Goal: Entertainment & Leisure: Consume media (video, audio)

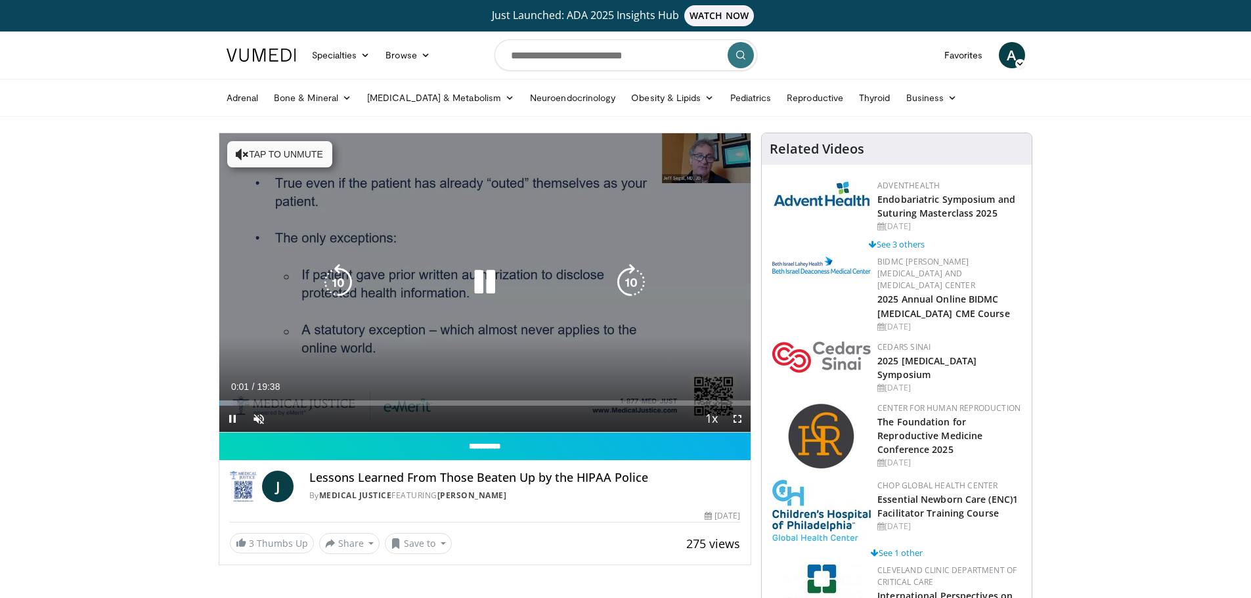
click at [287, 150] on button "Tap to unmute" at bounding box center [279, 154] width 105 height 26
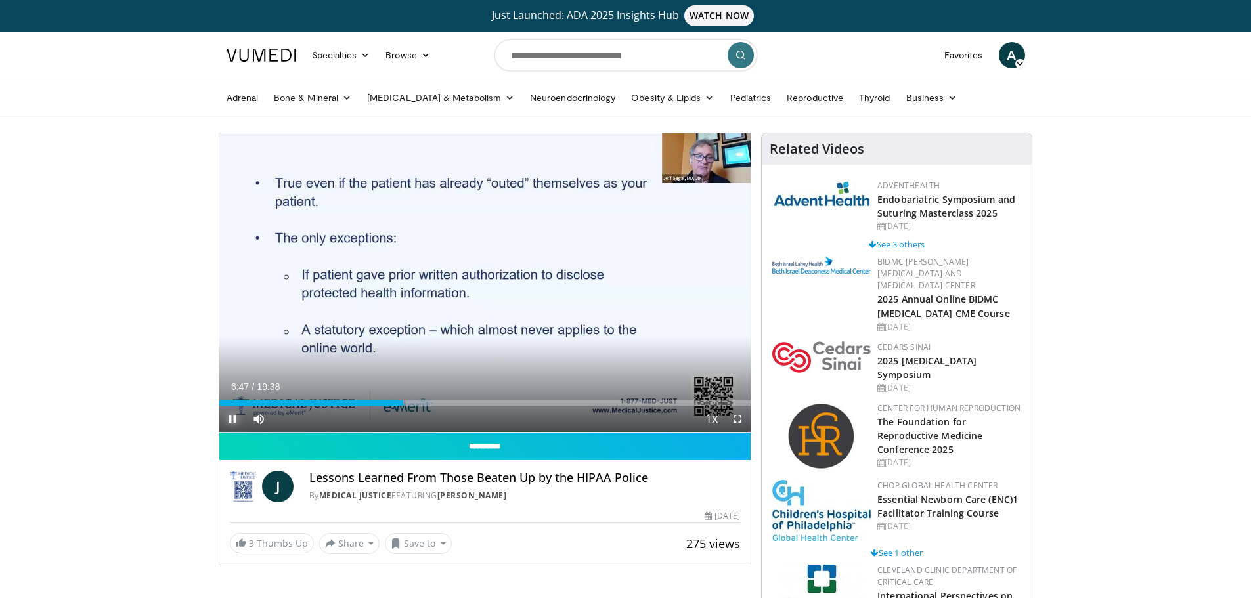
click at [232, 418] on span "Video Player" at bounding box center [232, 419] width 26 height 26
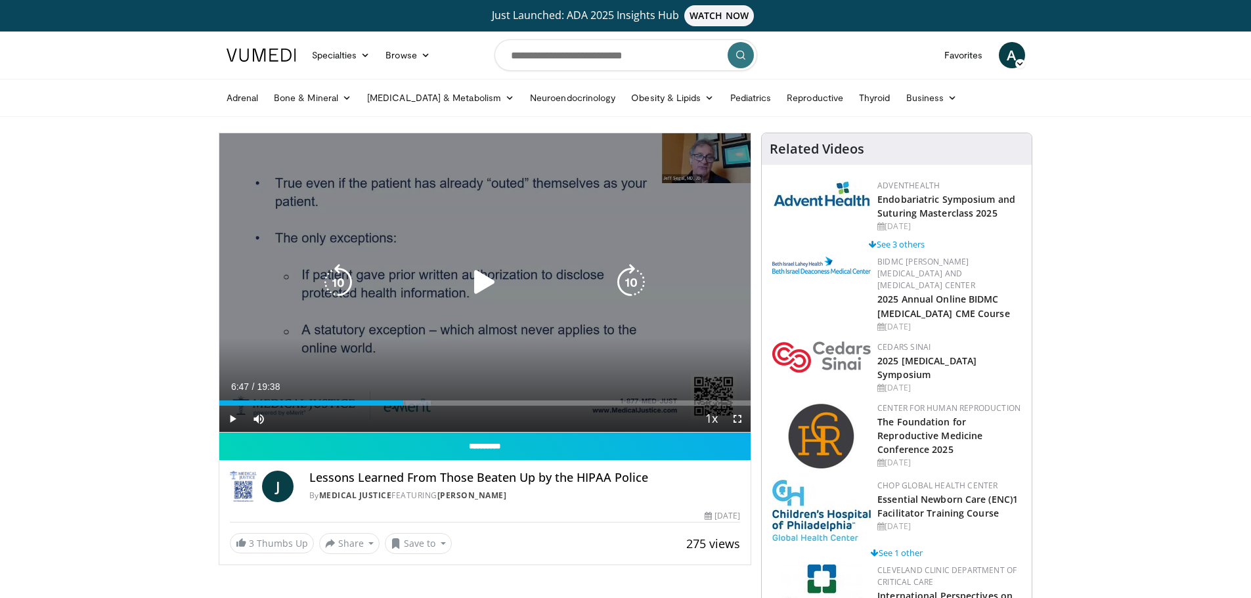
click at [483, 276] on icon "Video Player" at bounding box center [484, 282] width 37 height 37
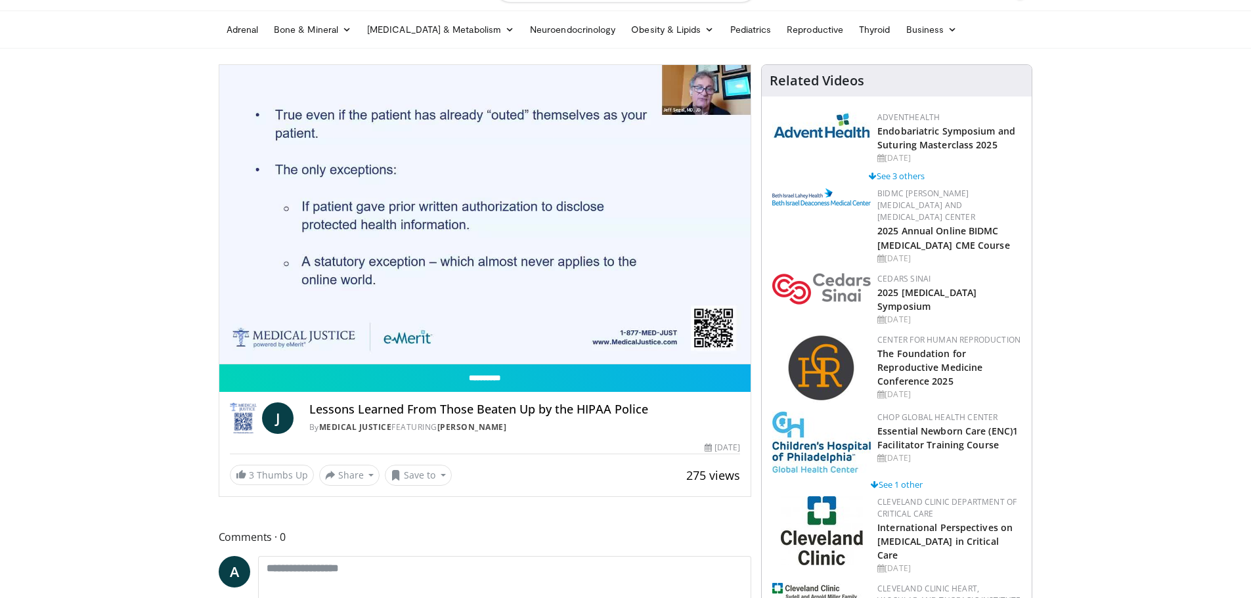
scroll to position [66, 0]
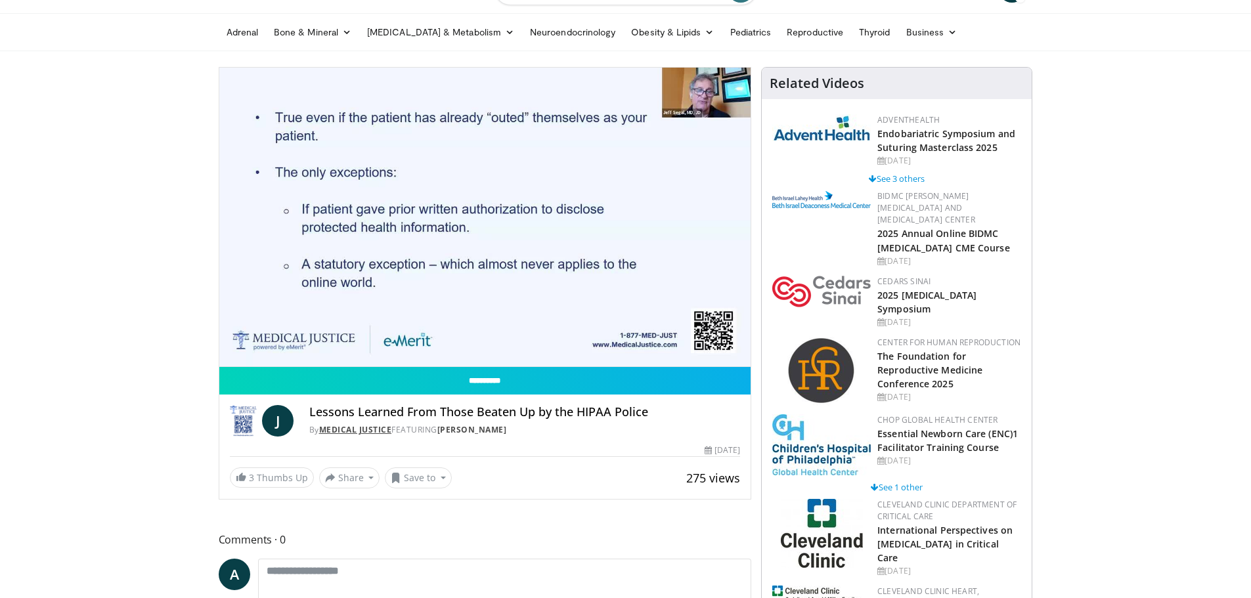
click at [378, 431] on link "Medical Justice" at bounding box center [355, 429] width 73 height 11
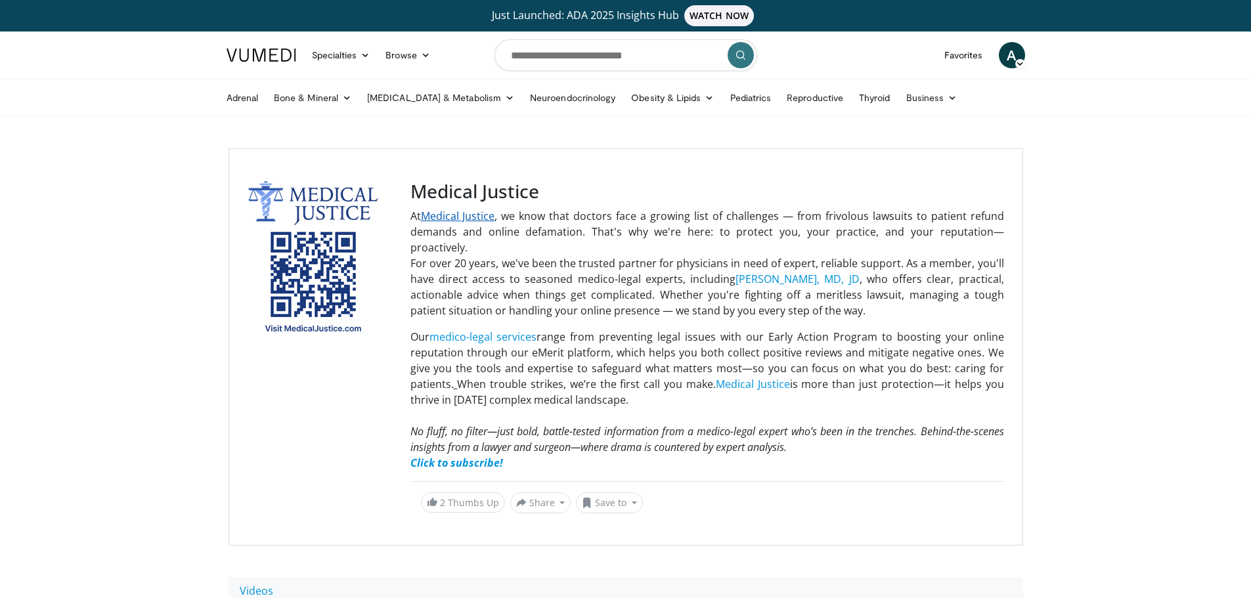
click at [437, 215] on link "Medical Justice" at bounding box center [458, 216] width 74 height 14
